Goal: Task Accomplishment & Management: Use online tool/utility

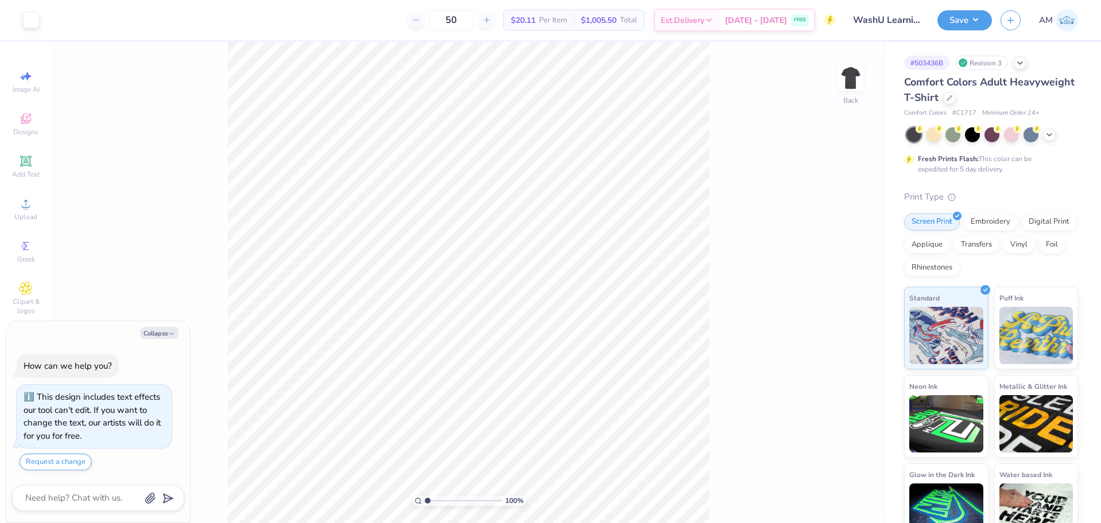
click at [1043, 129] on div at bounding box center [992, 134] width 172 height 15
click at [1047, 134] on icon at bounding box center [1048, 133] width 9 height 9
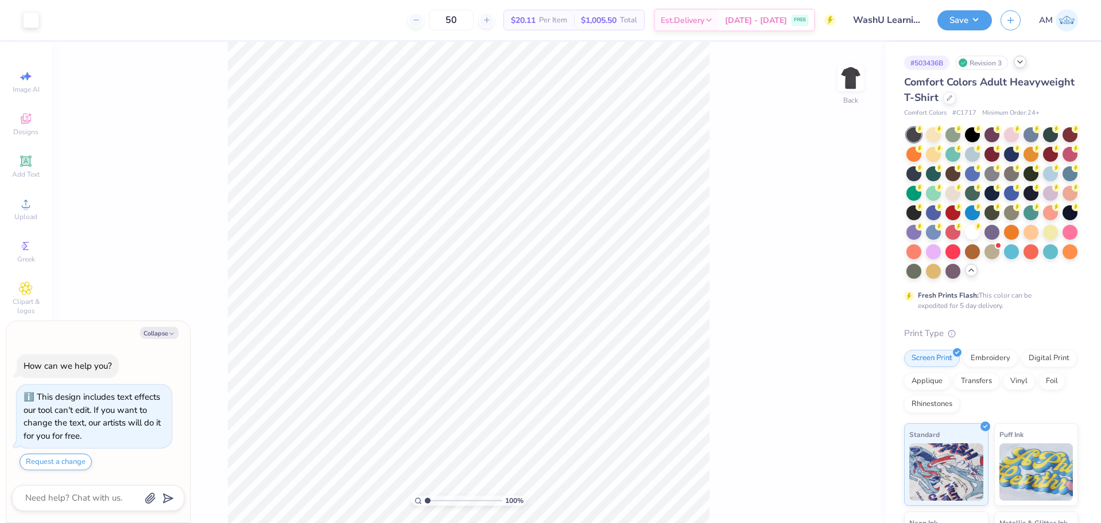
click at [1021, 67] on div at bounding box center [1019, 62] width 13 height 13
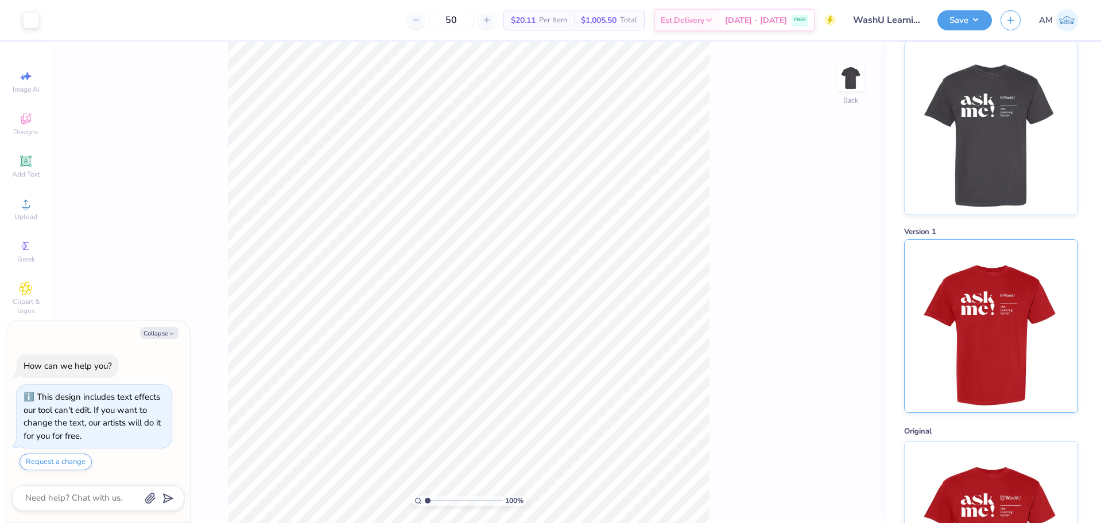
scroll to position [130, 0]
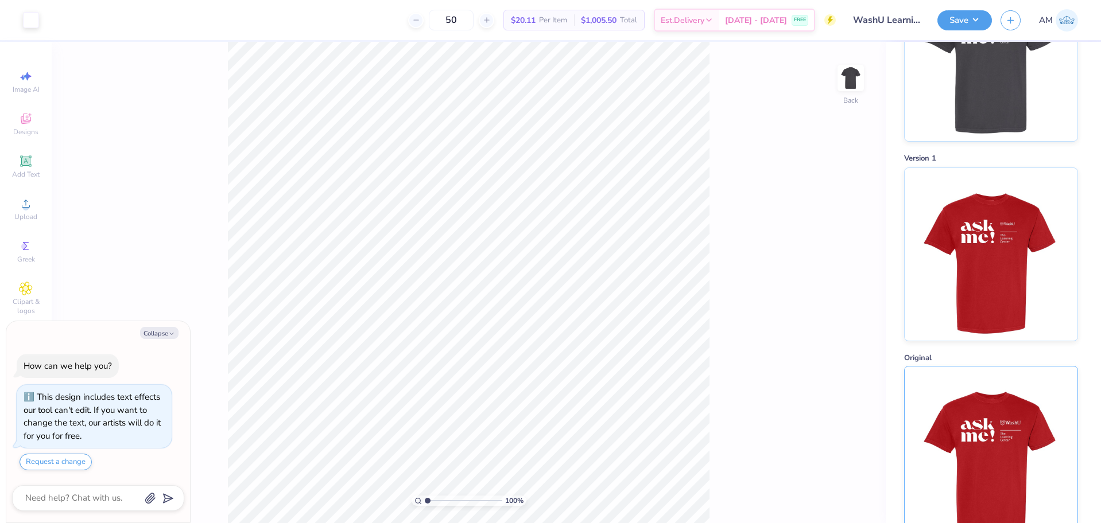
click at [993, 401] on img at bounding box center [990, 453] width 142 height 173
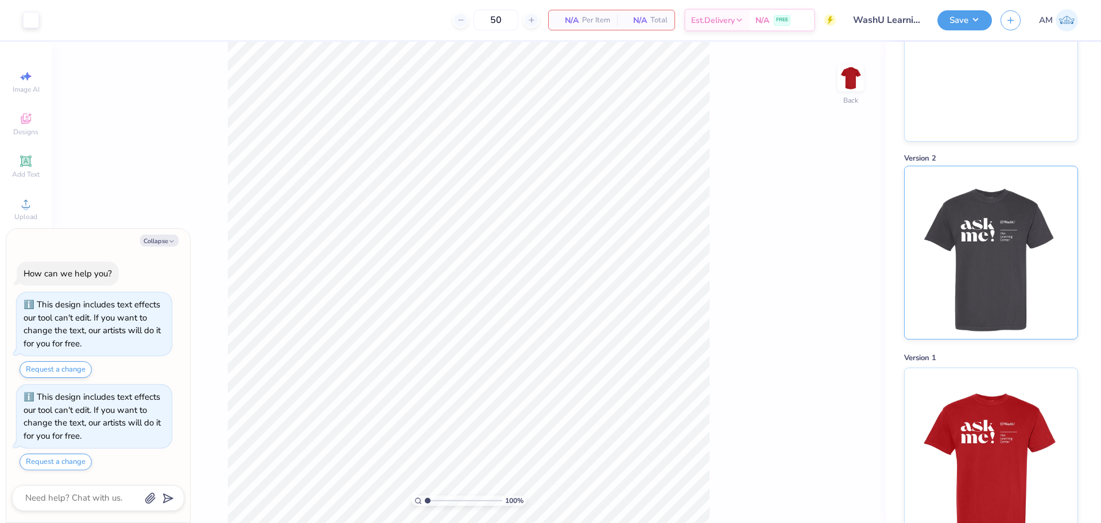
click at [992, 232] on img at bounding box center [990, 252] width 142 height 173
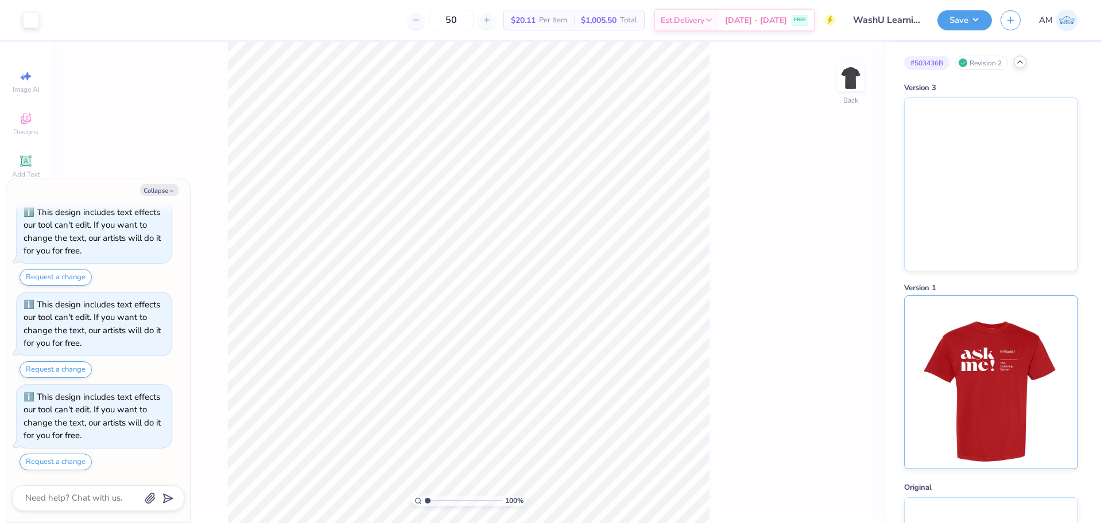
click at [960, 363] on img at bounding box center [990, 382] width 142 height 173
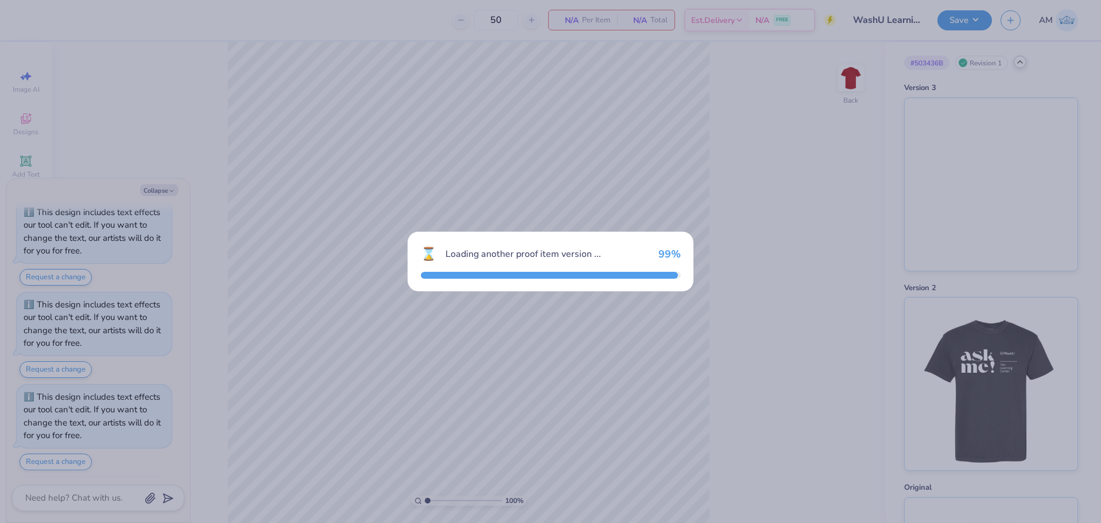
scroll to position [135, 0]
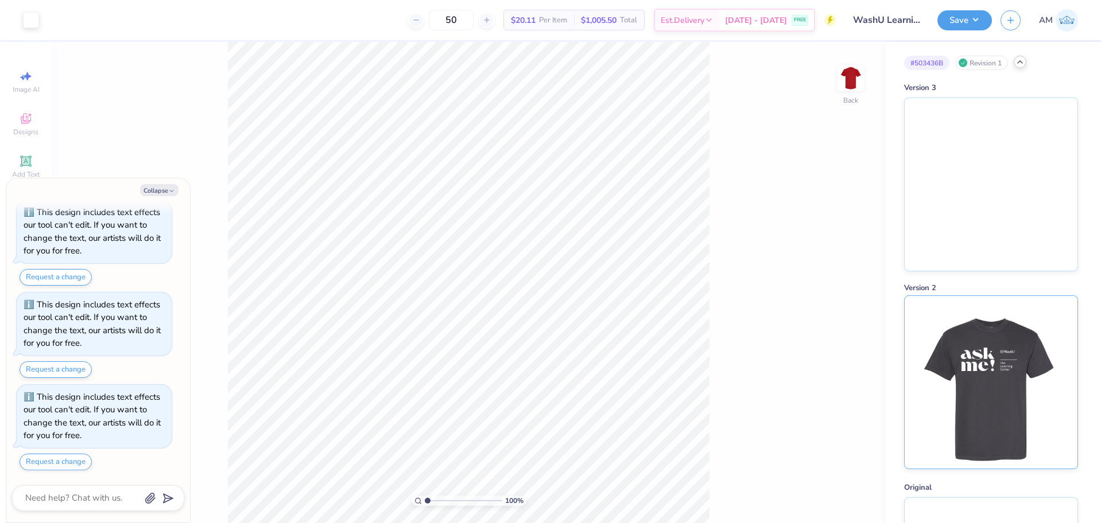
click at [963, 349] on img at bounding box center [990, 382] width 142 height 173
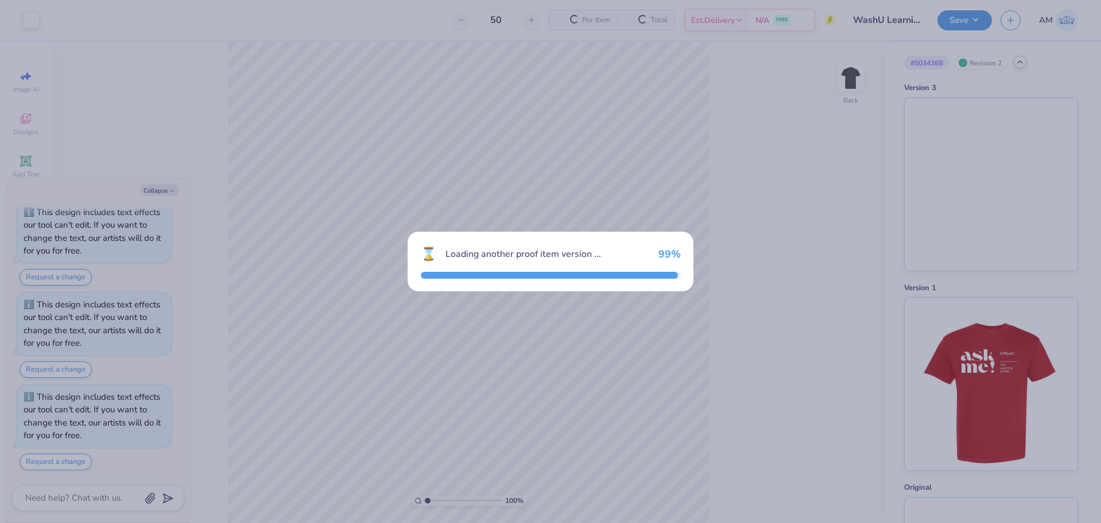
scroll to position [227, 0]
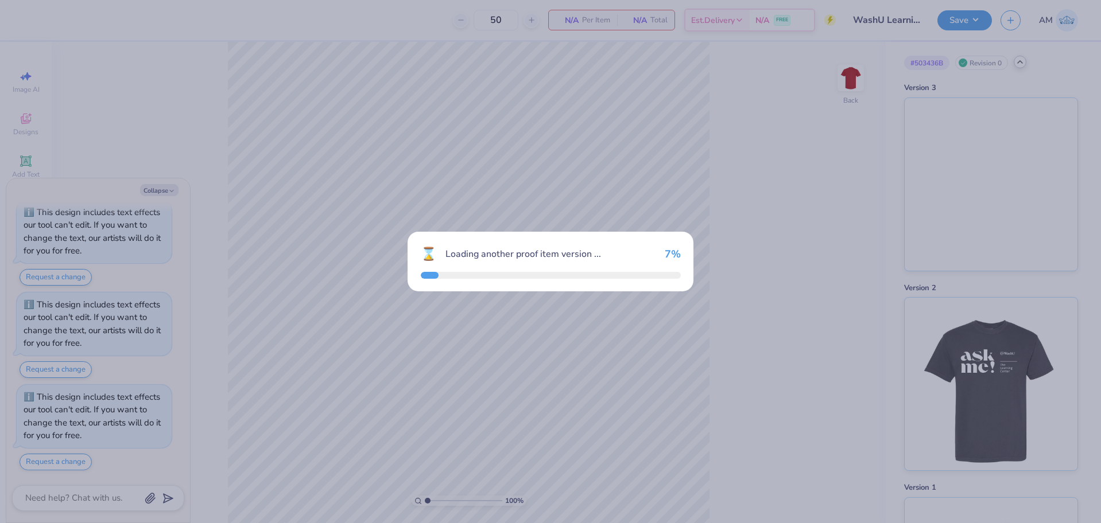
scroll to position [320, 0]
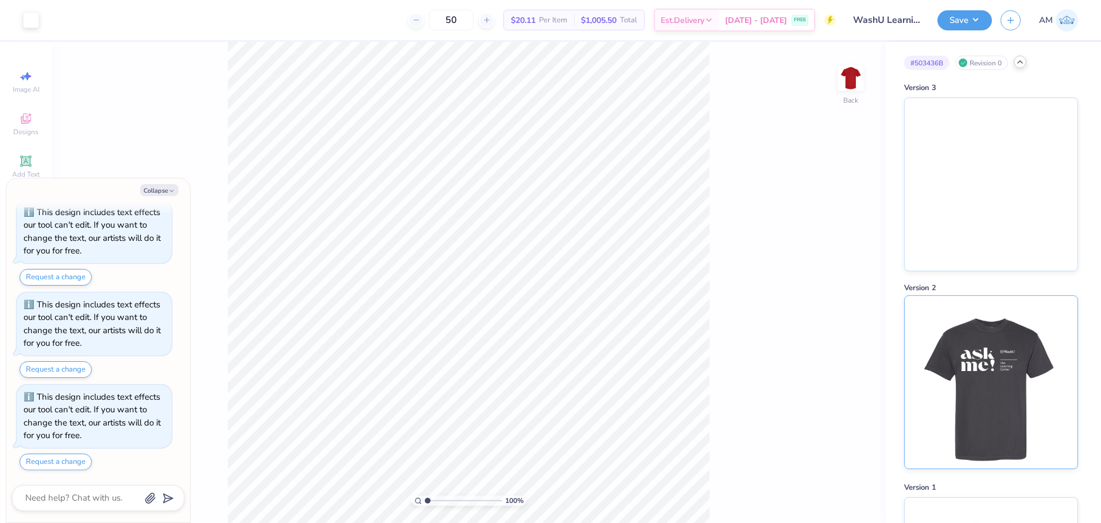
click at [963, 386] on img at bounding box center [990, 382] width 142 height 173
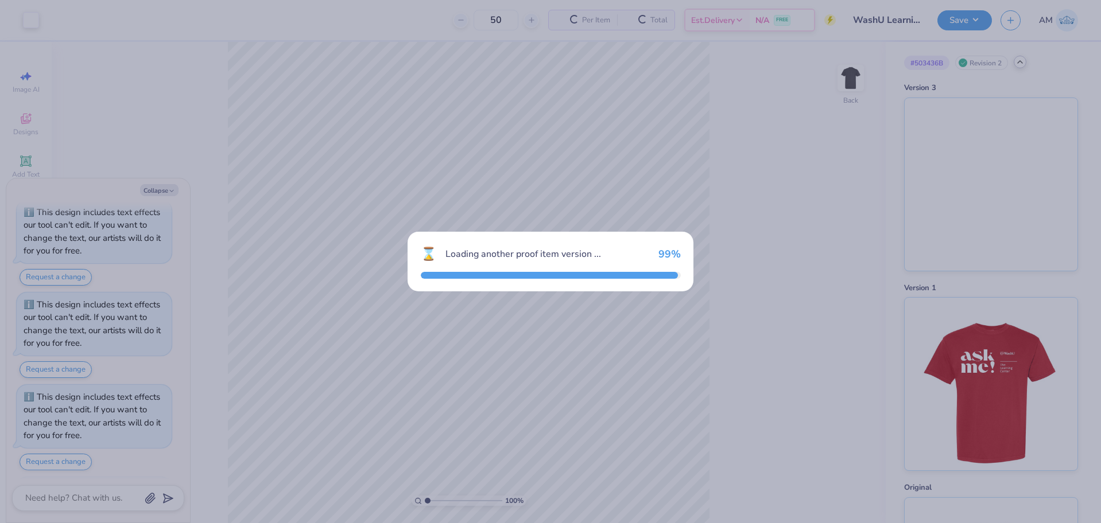
scroll to position [412, 0]
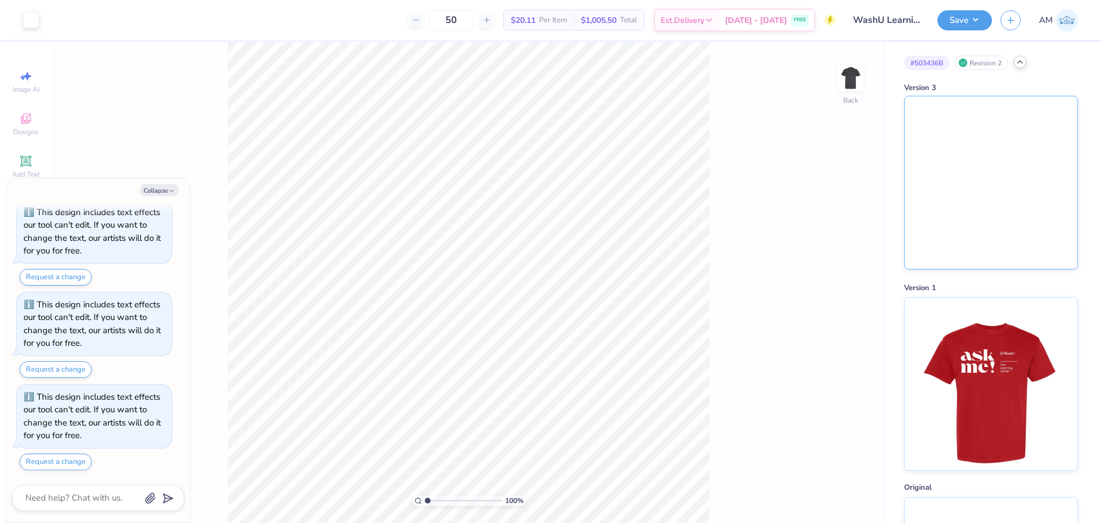
click at [987, 224] on img at bounding box center [990, 182] width 173 height 173
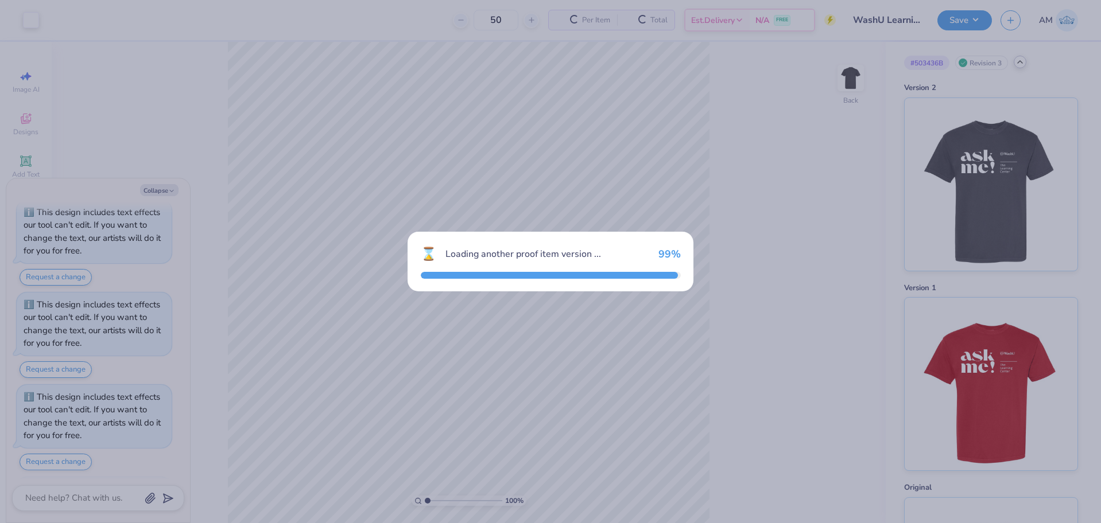
scroll to position [504, 0]
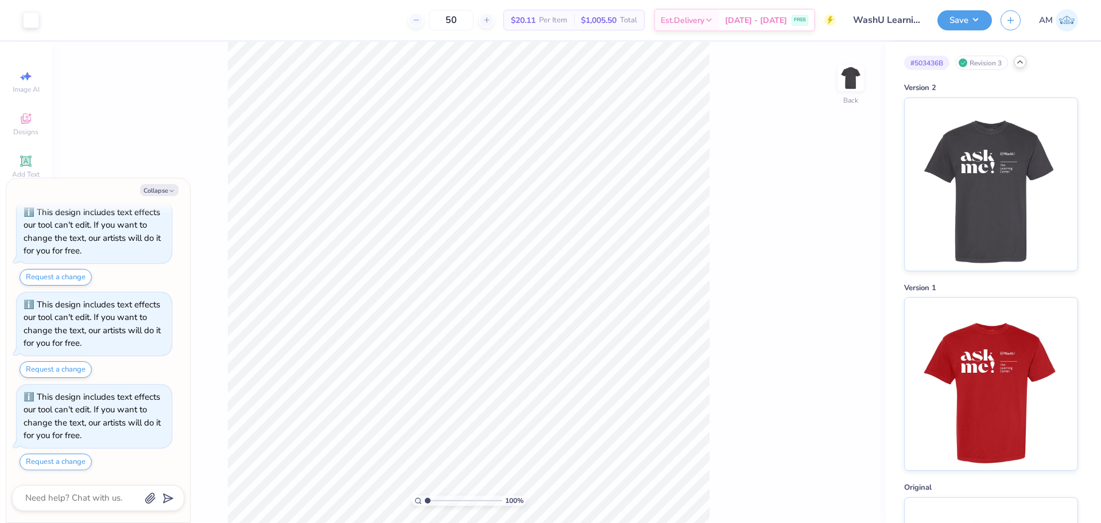
click at [992, 64] on div "Revision 3" at bounding box center [981, 63] width 53 height 14
click at [1018, 62] on icon at bounding box center [1019, 61] width 9 height 9
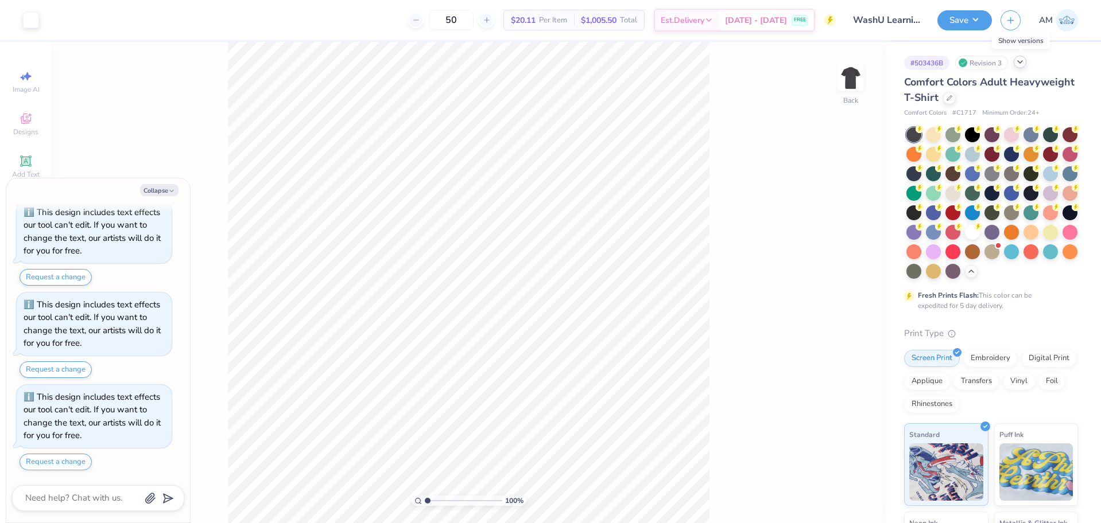
click at [1018, 62] on icon at bounding box center [1019, 61] width 9 height 9
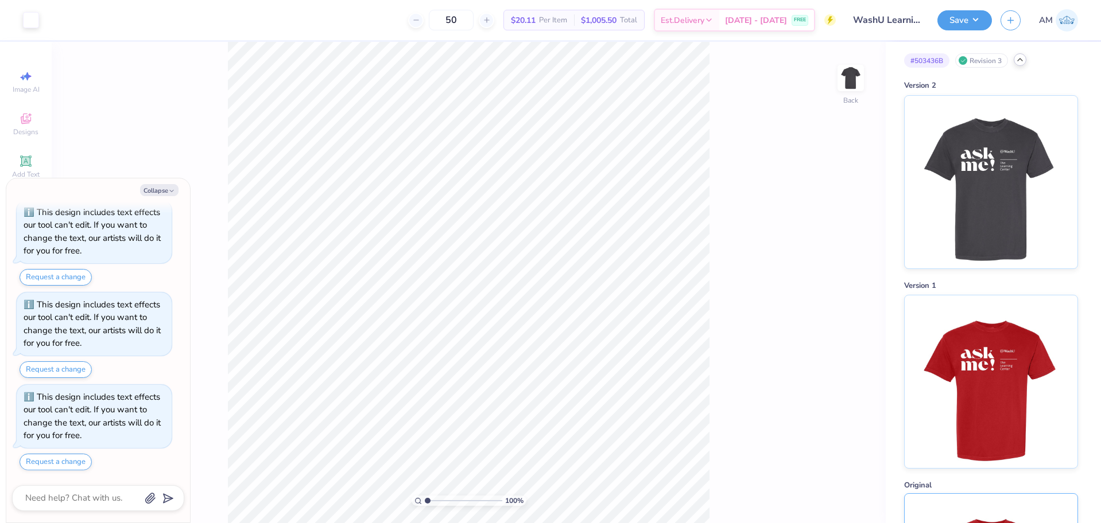
scroll to position [0, 0]
click at [996, 157] on img at bounding box center [990, 182] width 142 height 173
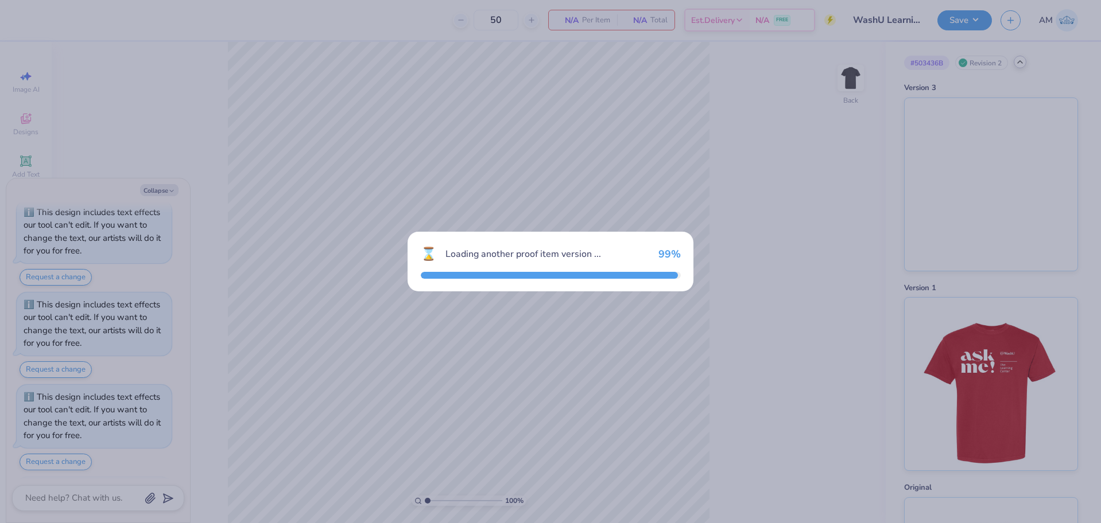
scroll to position [597, 0]
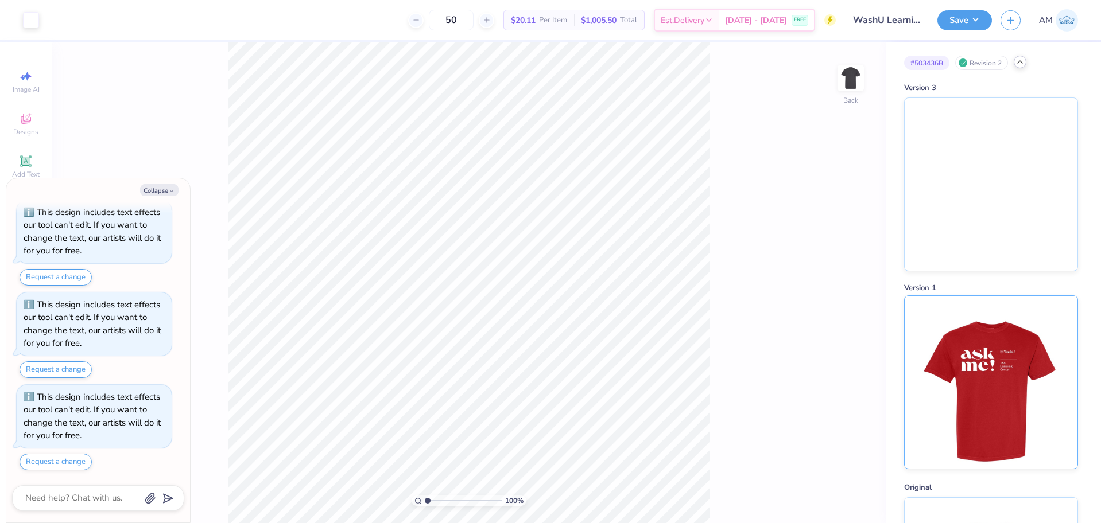
click at [976, 330] on img at bounding box center [990, 382] width 142 height 173
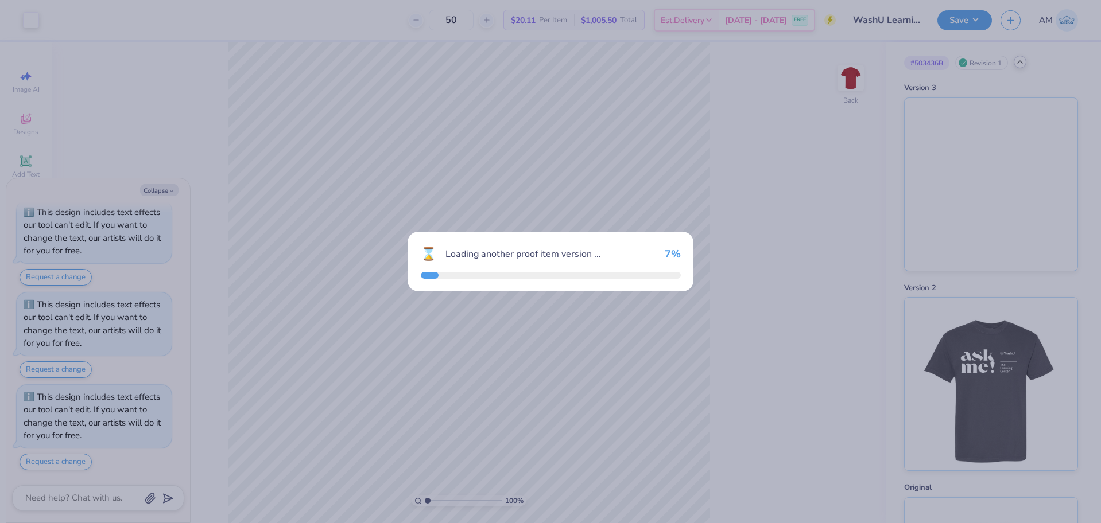
scroll to position [689, 0]
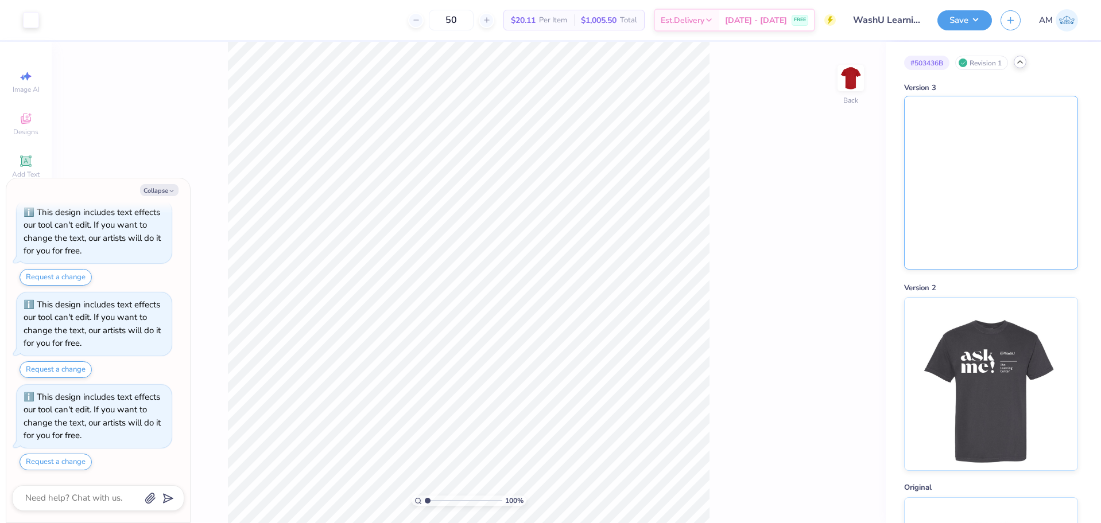
click at [986, 213] on img at bounding box center [990, 182] width 173 height 173
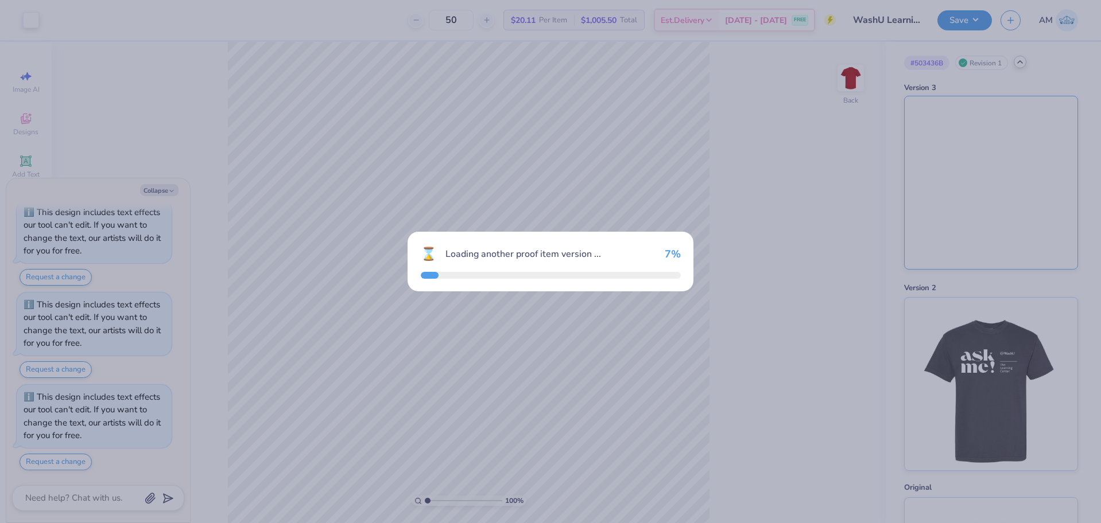
type textarea "x"
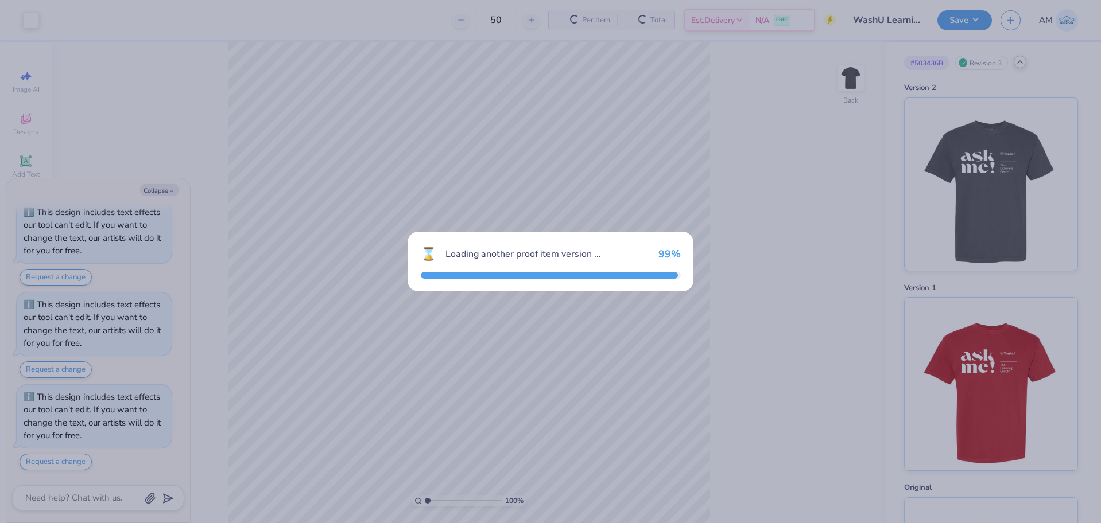
scroll to position [782, 0]
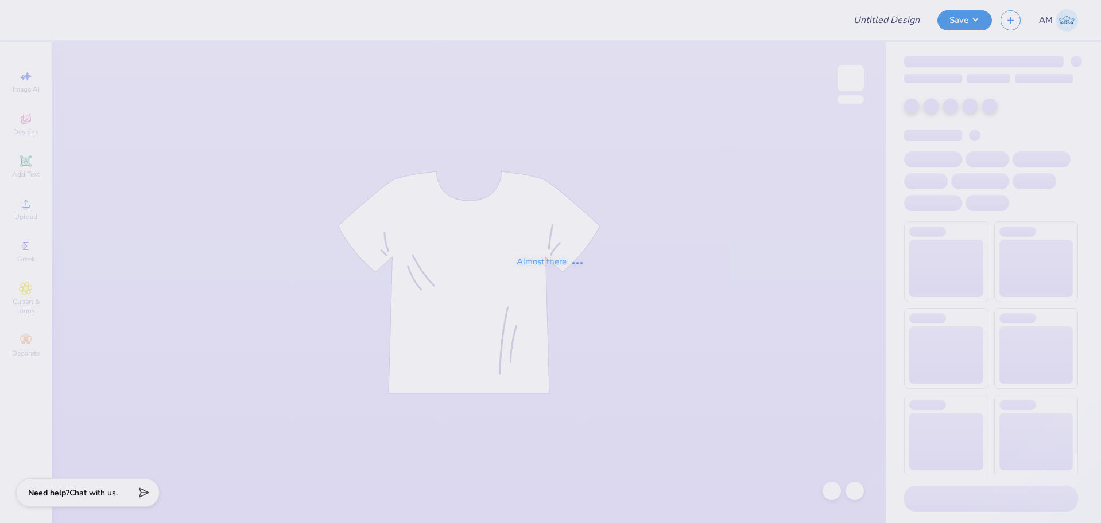
type input "WashU Learning Centre Summer Merch 2025"
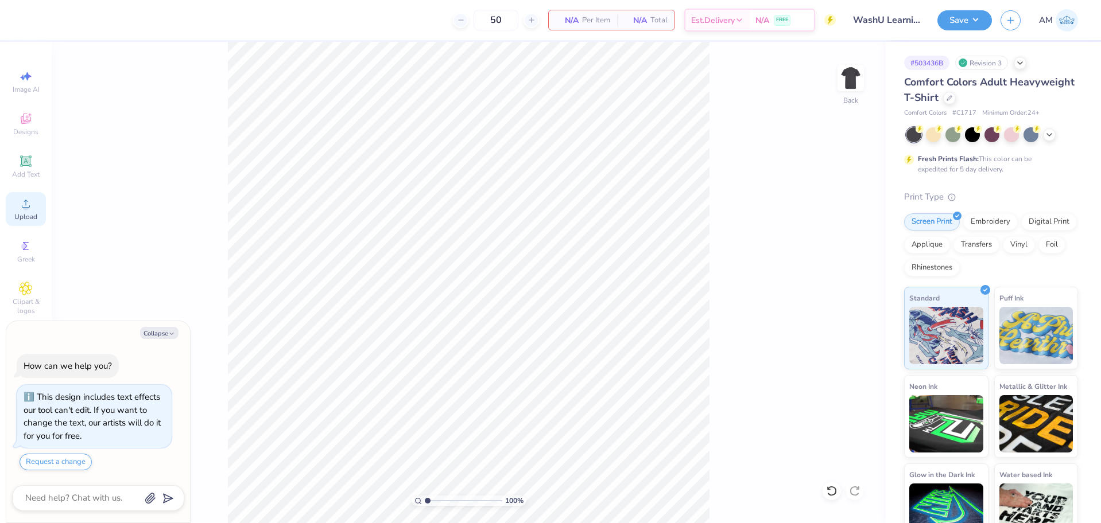
click at [33, 209] on div "Upload" at bounding box center [26, 209] width 40 height 34
type textarea "x"
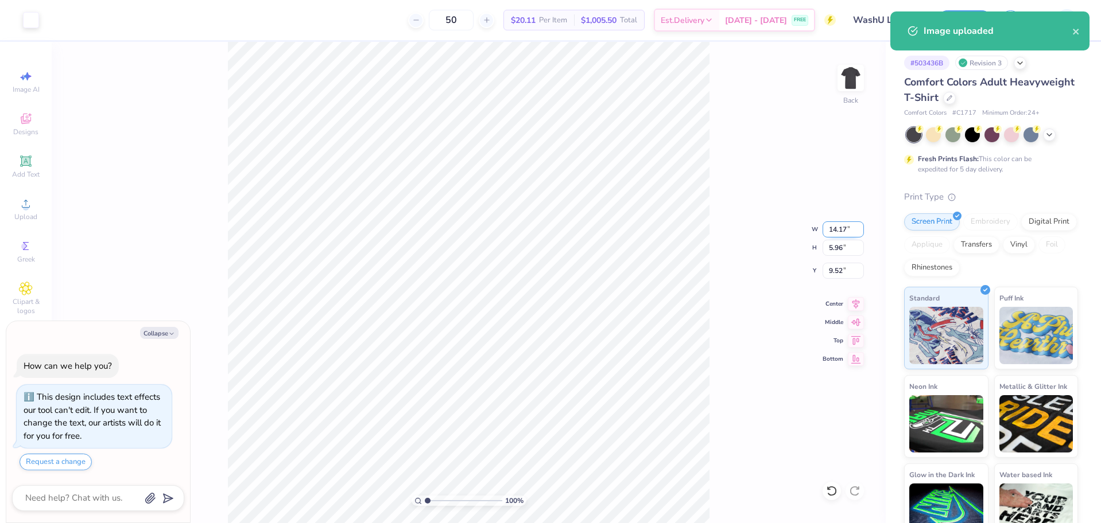
click at [834, 229] on input "14.17" at bounding box center [842, 229] width 41 height 16
type input "11.20"
type textarea "x"
type input "4.71"
click at [852, 300] on icon at bounding box center [856, 303] width 16 height 14
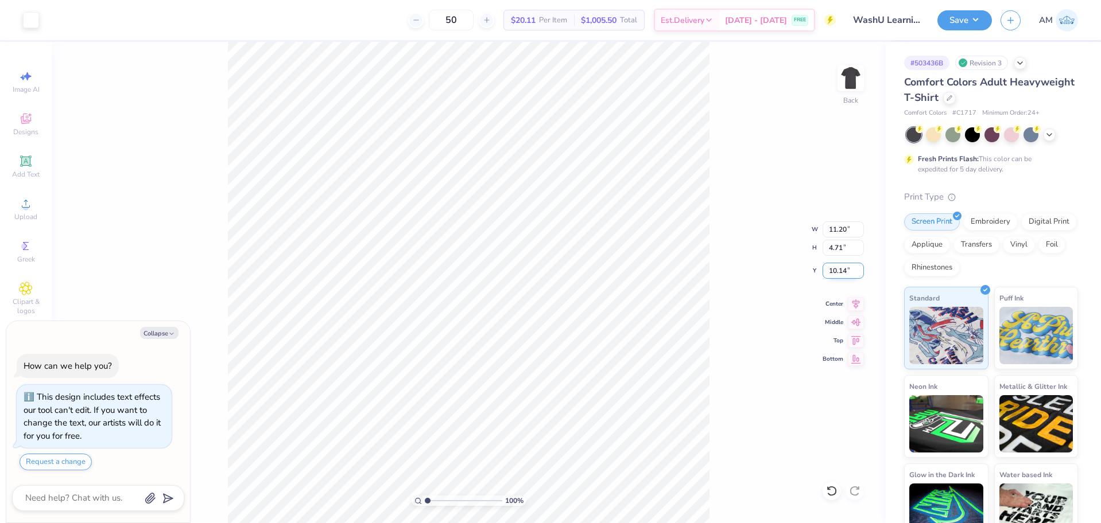
click at [834, 269] on input "10.14" at bounding box center [842, 271] width 41 height 16
type input "3"
type textarea "x"
type input "3.00"
click at [37, 207] on div "Upload" at bounding box center [26, 209] width 40 height 34
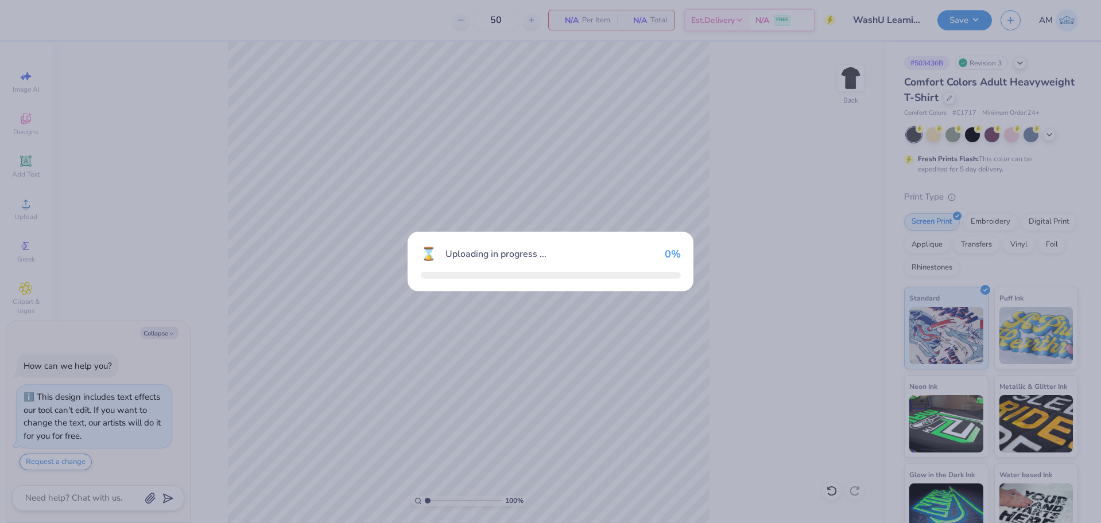
type textarea "x"
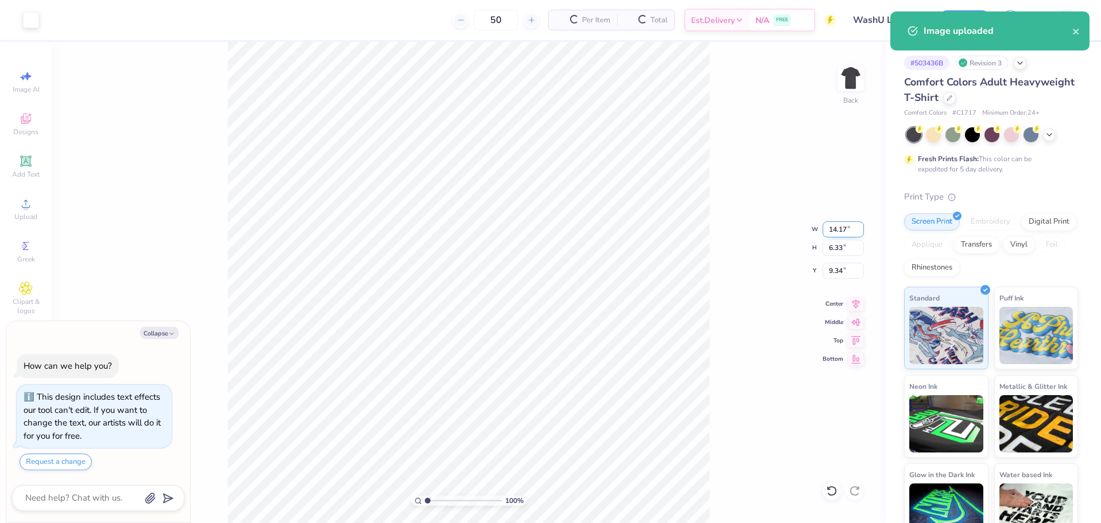
click at [835, 230] on input "14.17" at bounding box center [842, 229] width 41 height 16
type input "11.20"
type textarea "x"
type input "5.00"
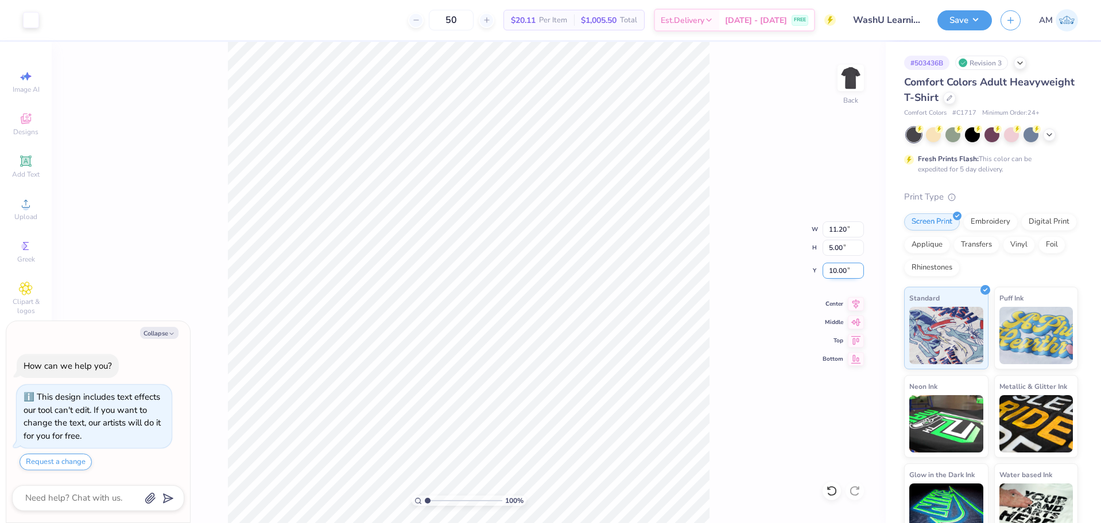
click at [834, 266] on input "10.00" at bounding box center [842, 271] width 41 height 16
type input "3.00"
type textarea "x"
click at [853, 301] on icon at bounding box center [856, 303] width 16 height 14
type input "1.19"
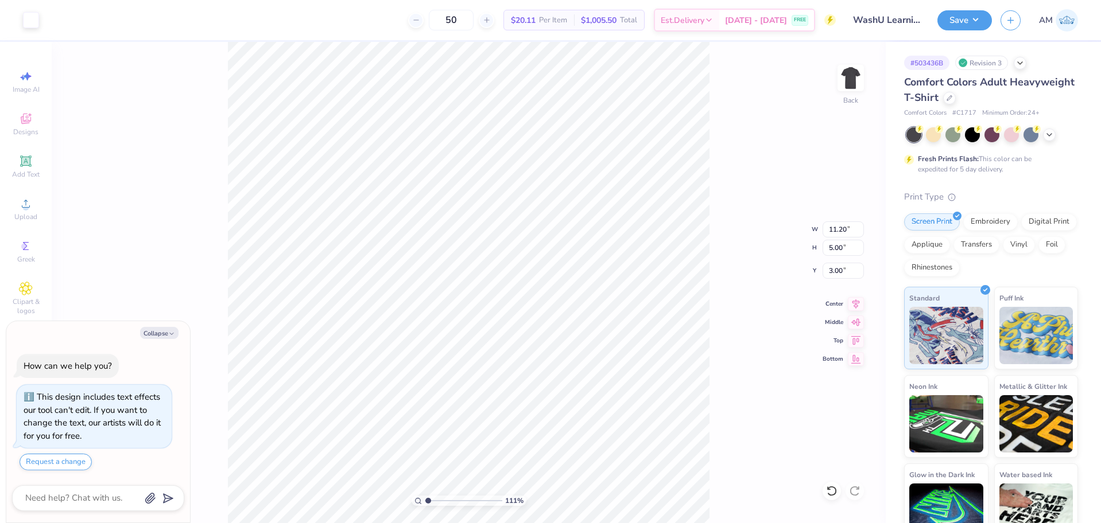
click at [429, 499] on input "range" at bounding box center [463, 501] width 77 height 10
click at [161, 333] on button "Collapse" at bounding box center [159, 333] width 38 height 12
type textarea "x"
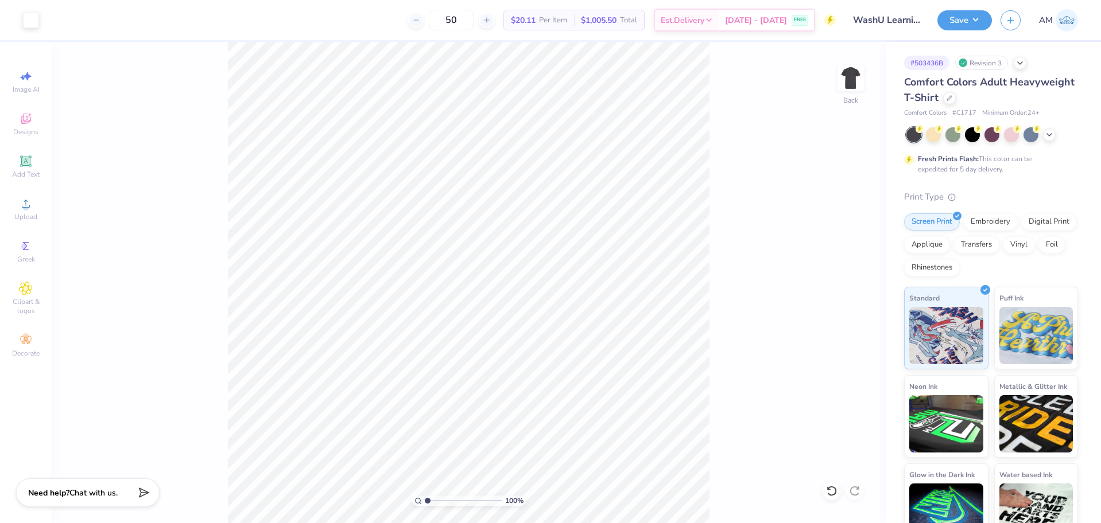
drag, startPoint x: 429, startPoint y: 500, endPoint x: 417, endPoint y: 502, distance: 12.2
click at [425, 502] on input "range" at bounding box center [463, 501] width 77 height 10
type input "1.11"
click at [428, 501] on input "range" at bounding box center [463, 501] width 77 height 10
click at [24, 215] on span "Upload" at bounding box center [25, 216] width 23 height 9
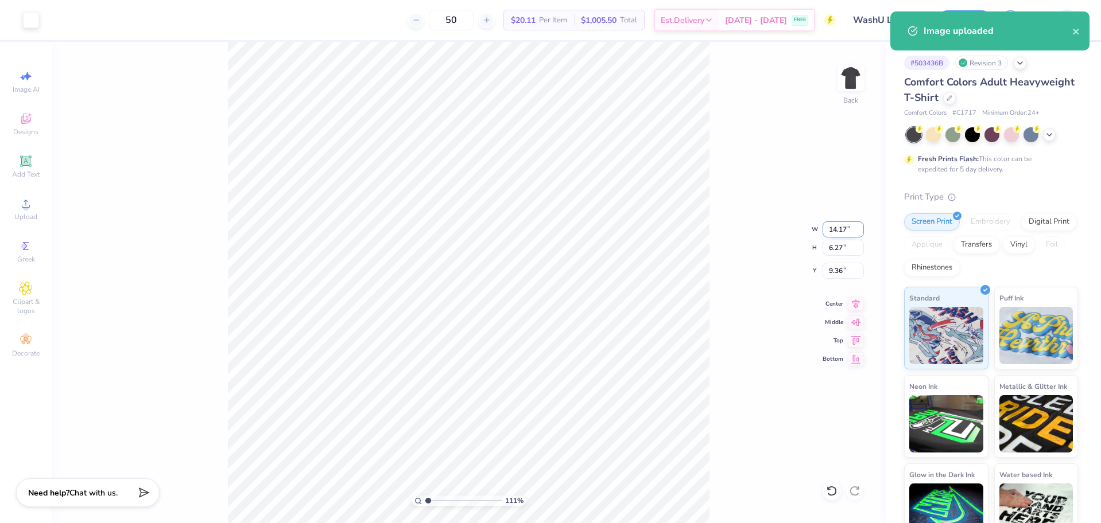
click at [838, 231] on input "14.17" at bounding box center [842, 229] width 41 height 16
type input "11.20"
type input "4.96"
type input "10.02"
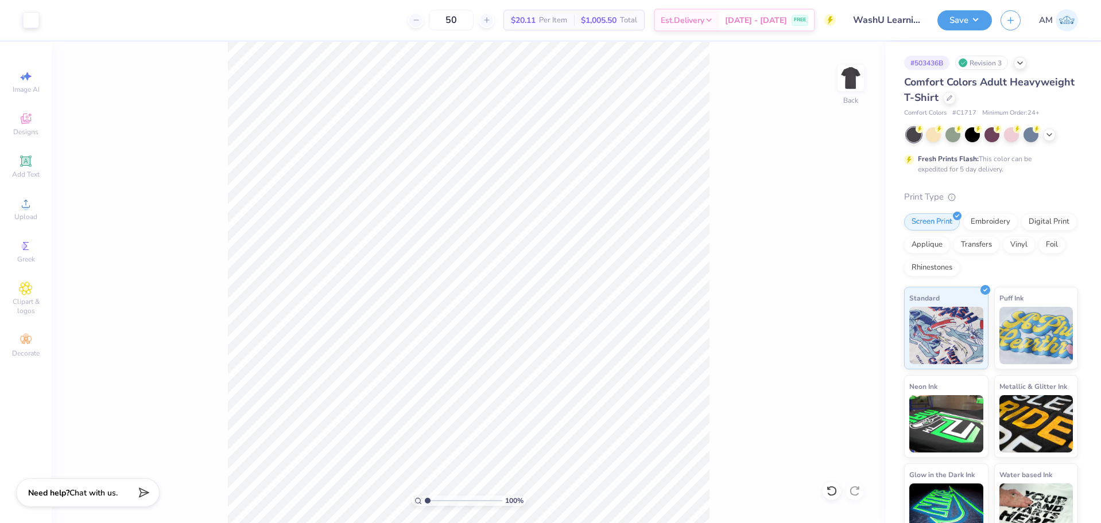
click at [425, 499] on input "range" at bounding box center [463, 501] width 77 height 10
drag, startPoint x: 426, startPoint y: 499, endPoint x: 434, endPoint y: 503, distance: 9.5
click at [434, 503] on input "range" at bounding box center [463, 501] width 77 height 10
drag, startPoint x: 437, startPoint y: 500, endPoint x: 380, endPoint y: 501, distance: 56.8
type input "1"
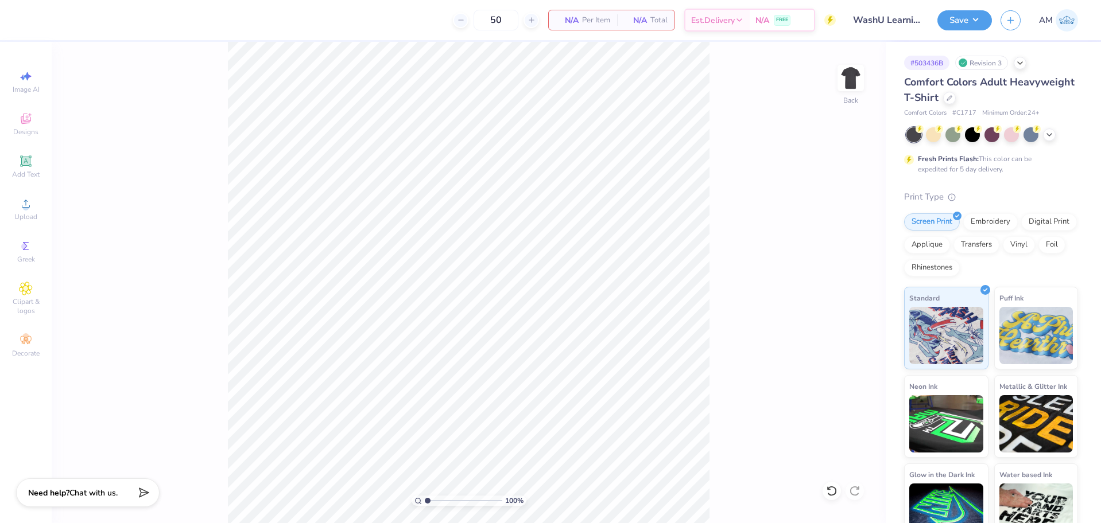
click at [425, 501] on input "range" at bounding box center [463, 501] width 77 height 10
click at [30, 213] on span "Upload" at bounding box center [25, 216] width 23 height 9
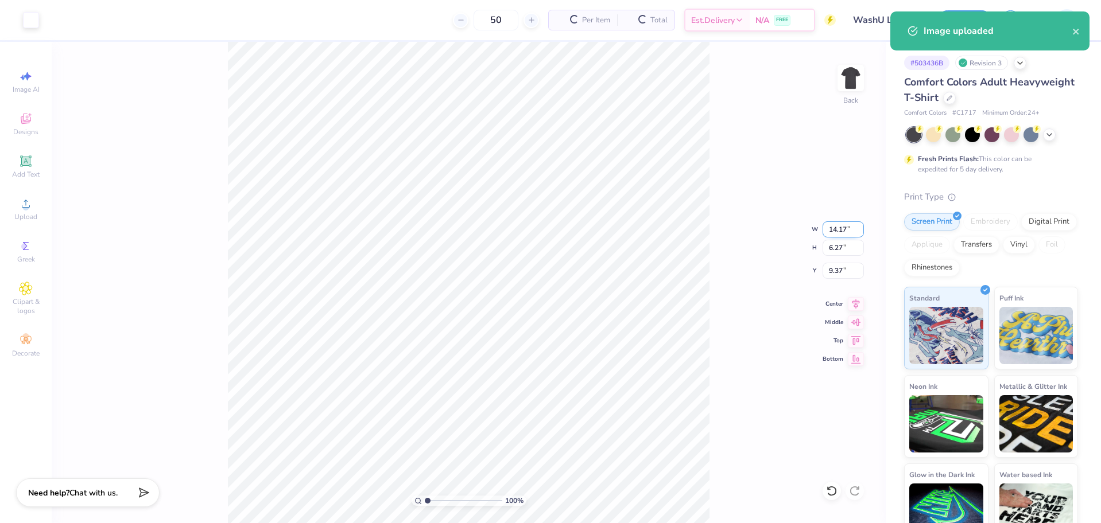
click at [837, 231] on input "14.17" at bounding box center [842, 229] width 41 height 16
type input "11.20"
type input "4.95"
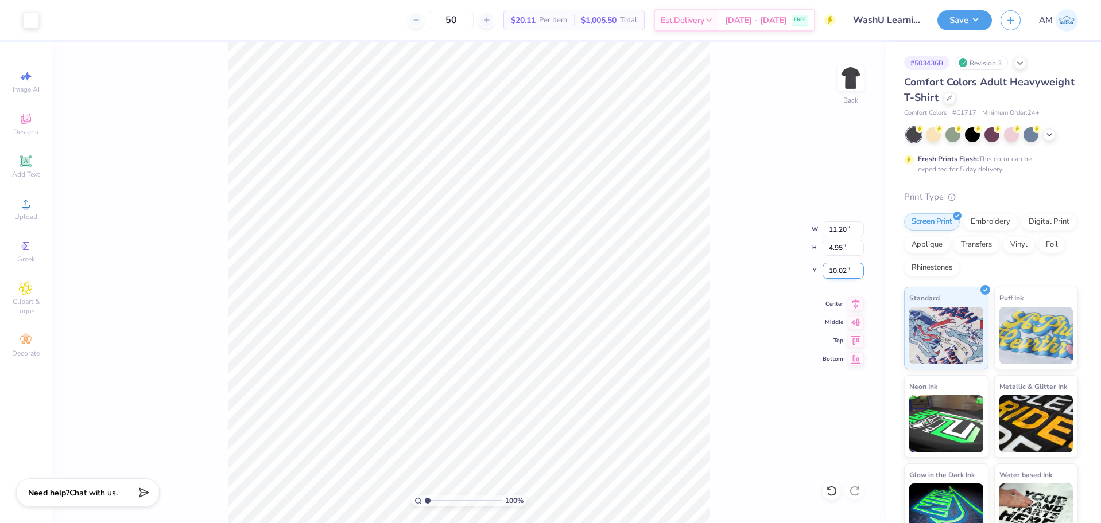
click at [838, 269] on input "10.02" at bounding box center [842, 271] width 41 height 16
type input "3.00"
click at [307, 104] on div "100 % Back" at bounding box center [469, 282] width 834 height 481
drag, startPoint x: 427, startPoint y: 502, endPoint x: 434, endPoint y: 500, distance: 7.0
click at [433, 502] on input "range" at bounding box center [463, 501] width 77 height 10
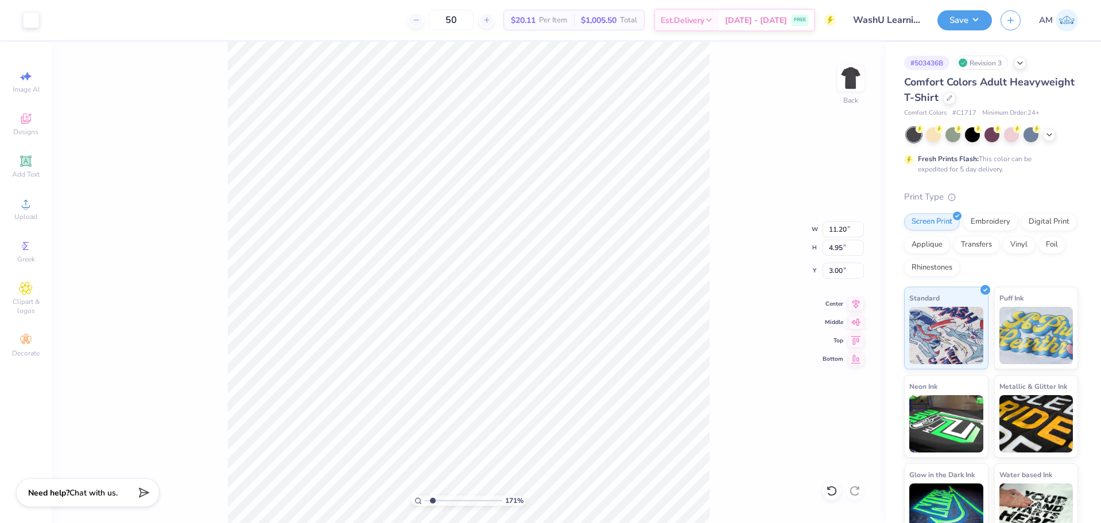
click at [724, 349] on div "171 % Back W 11.20 11.20 " H 4.95 4.95 " Y 3.00 3.00 " Center Middle Top Bottom" at bounding box center [469, 282] width 834 height 481
drag, startPoint x: 712, startPoint y: 399, endPoint x: 176, endPoint y: 114, distance: 606.8
click at [176, 114] on div "171 % Back" at bounding box center [469, 282] width 834 height 481
drag, startPoint x: 432, startPoint y: 502, endPoint x: 409, endPoint y: 506, distance: 23.9
type input "1"
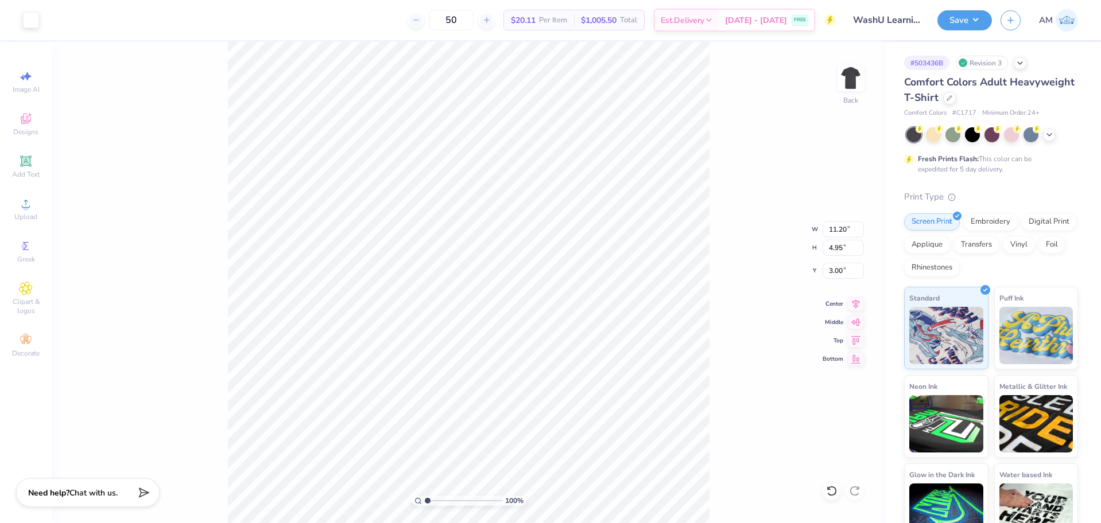
click at [425, 506] on input "range" at bounding box center [463, 501] width 77 height 10
click at [31, 204] on icon at bounding box center [26, 204] width 14 height 14
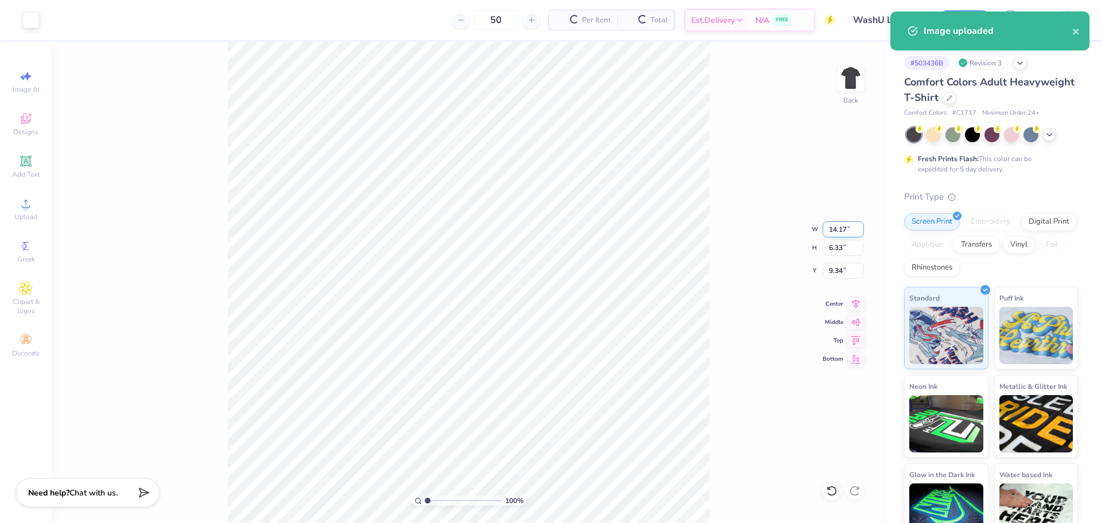
click at [838, 230] on input "14.17" at bounding box center [842, 229] width 41 height 16
type input "11.20"
type input "5.00"
click at [830, 274] on input "10.00" at bounding box center [842, 271] width 41 height 16
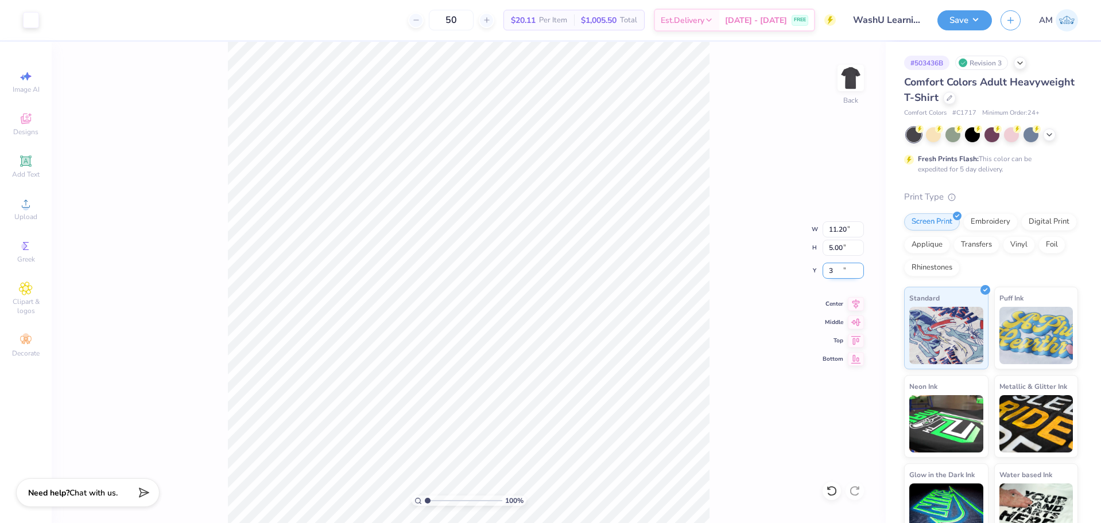
type input "3.00"
drag, startPoint x: 428, startPoint y: 499, endPoint x: 434, endPoint y: 500, distance: 5.9
type input "1.86"
click at [434, 500] on input "range" at bounding box center [463, 501] width 77 height 10
